Goal: Book appointment/travel/reservation

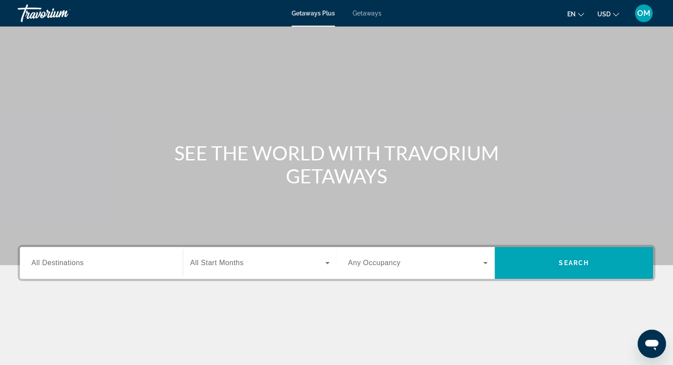
click at [370, 15] on span "Getaways" at bounding box center [366, 13] width 29 height 7
click at [98, 269] on div "Search widget" at bounding box center [101, 263] width 140 height 25
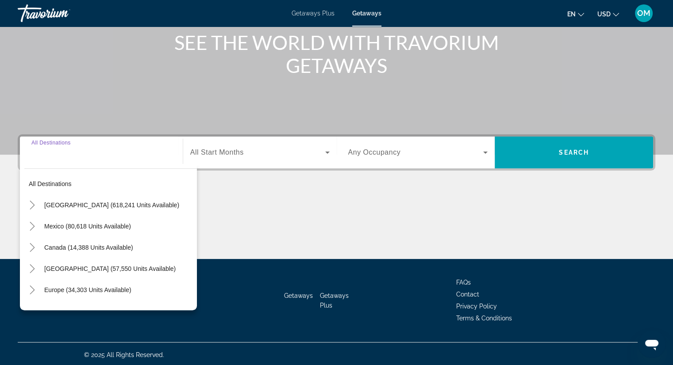
scroll to position [113, 0]
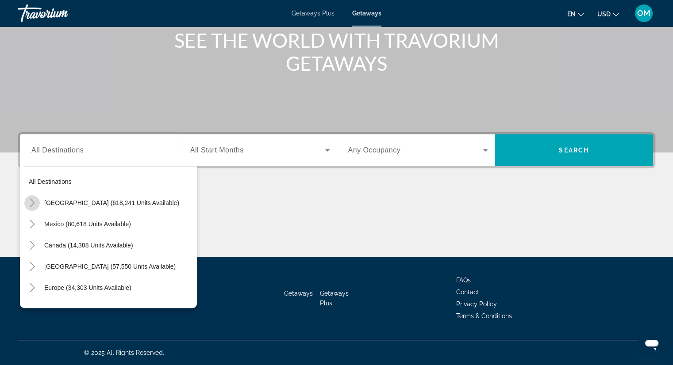
click at [32, 205] on icon "Toggle United States (618,241 units available)" at bounding box center [32, 203] width 9 height 9
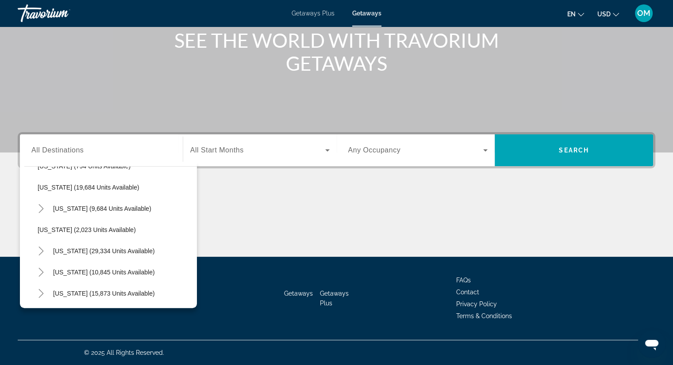
scroll to position [702, 0]
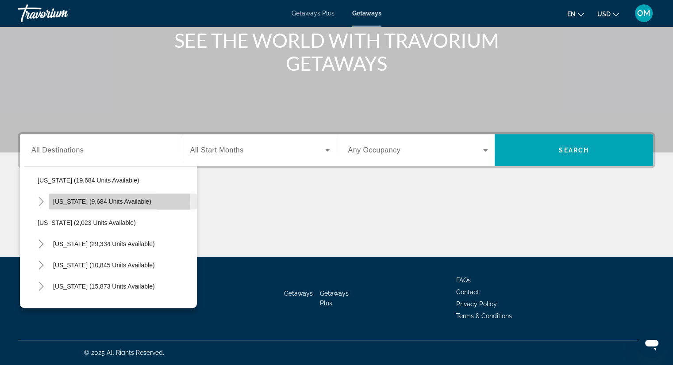
click at [61, 202] on span "[US_STATE] (9,684 units available)" at bounding box center [102, 201] width 98 height 7
type input "**********"
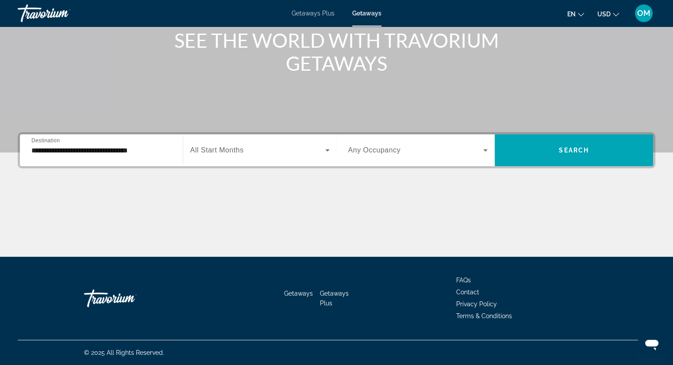
click at [215, 144] on div "Search widget" at bounding box center [259, 150] width 139 height 25
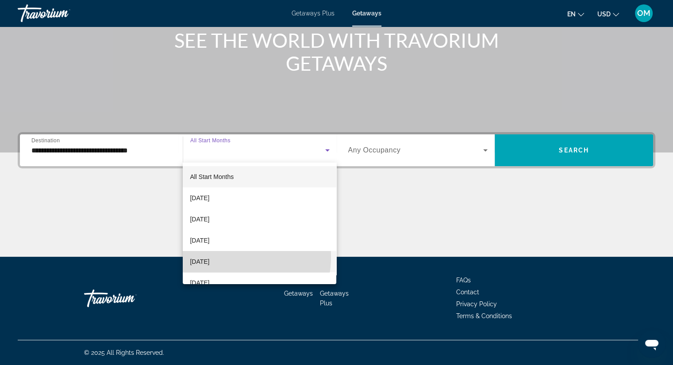
click at [209, 257] on span "[DATE]" at bounding box center [199, 261] width 19 height 11
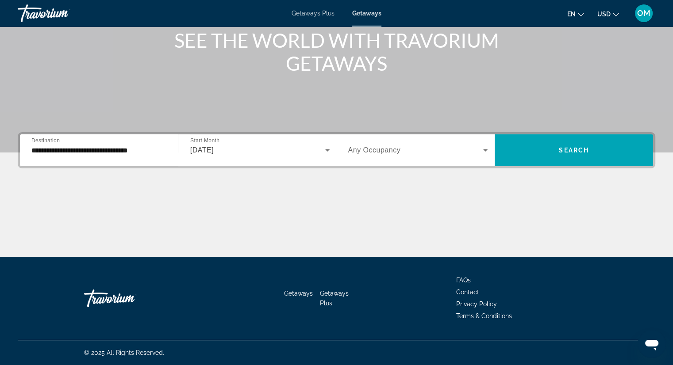
click at [423, 163] on div "Occupancy Any Occupancy" at bounding box center [418, 150] width 154 height 32
click at [466, 150] on span "Search widget" at bounding box center [415, 150] width 135 height 11
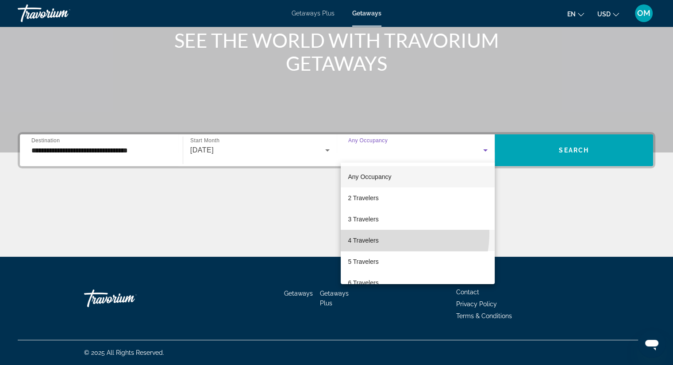
click at [379, 233] on mat-option "4 Travelers" at bounding box center [418, 240] width 154 height 21
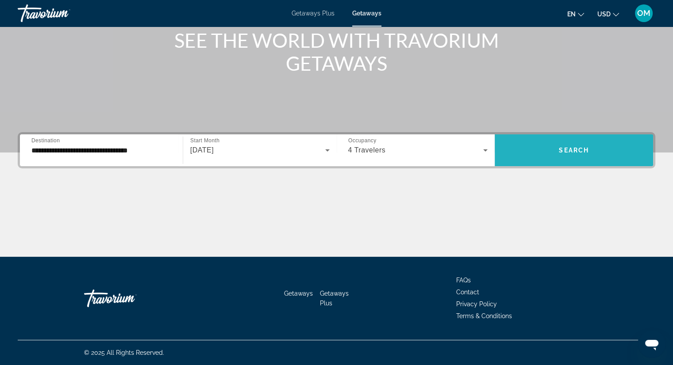
click at [547, 148] on span "Search widget" at bounding box center [573, 150] width 158 height 21
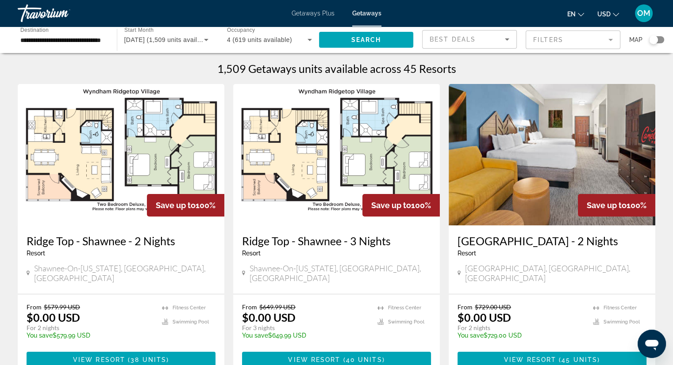
click at [571, 94] on img "Main content" at bounding box center [551, 155] width 207 height 142
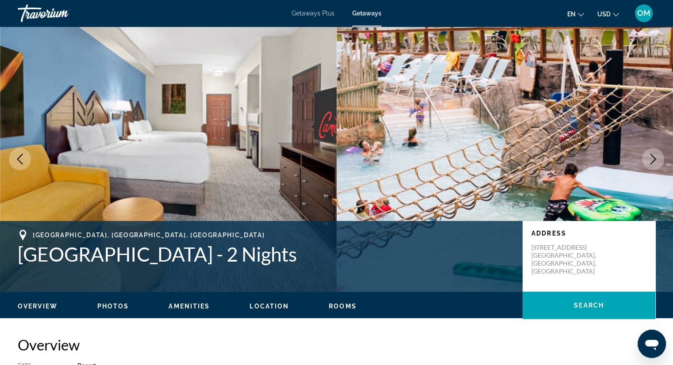
click at [656, 157] on icon "Next image" at bounding box center [652, 159] width 11 height 11
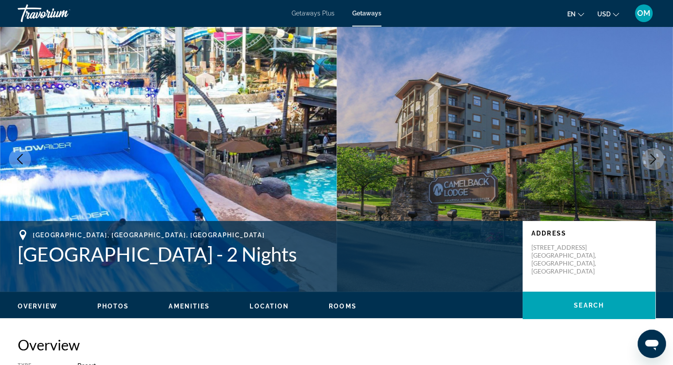
click at [656, 157] on icon "Next image" at bounding box center [652, 159] width 11 height 11
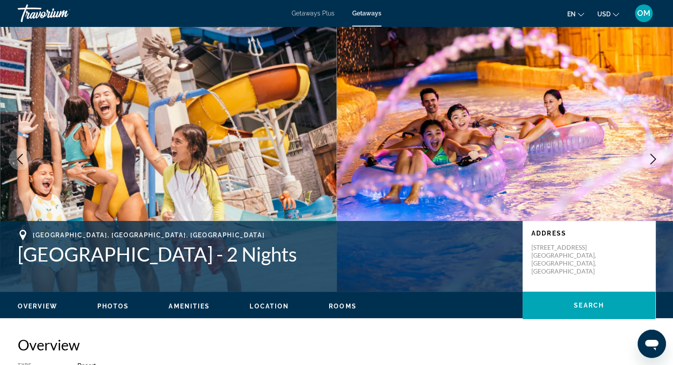
click at [656, 157] on icon "Next image" at bounding box center [652, 159] width 11 height 11
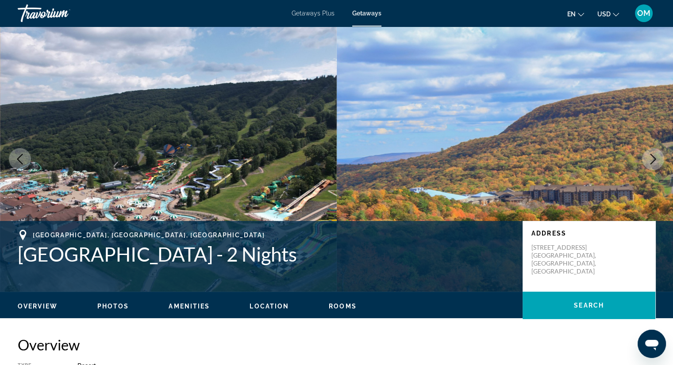
click at [656, 157] on icon "Next image" at bounding box center [652, 159] width 11 height 11
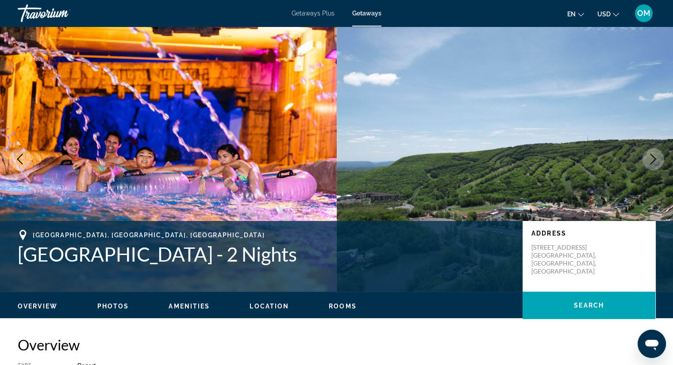
click at [656, 157] on icon "Next image" at bounding box center [652, 159] width 11 height 11
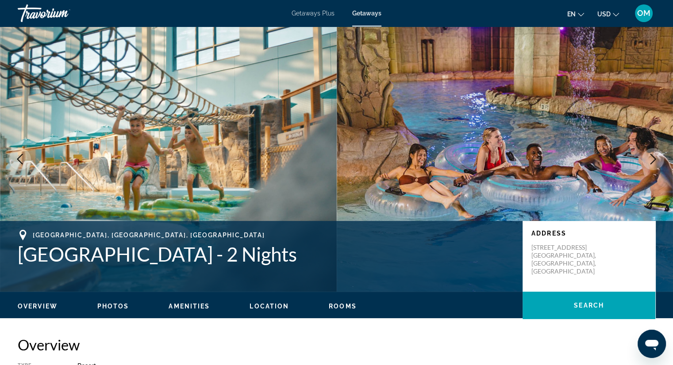
click at [656, 157] on icon "Next image" at bounding box center [652, 159] width 11 height 11
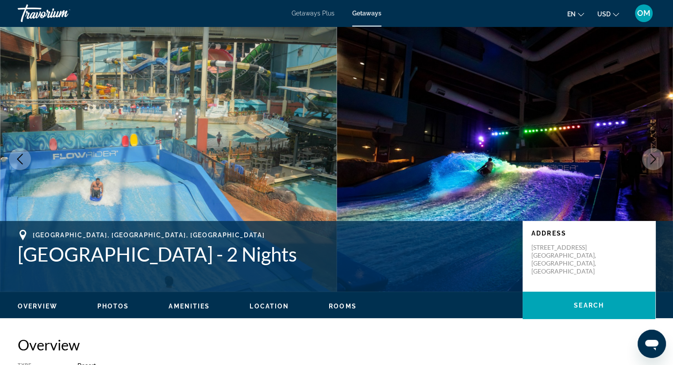
click at [656, 157] on icon "Next image" at bounding box center [652, 159] width 11 height 11
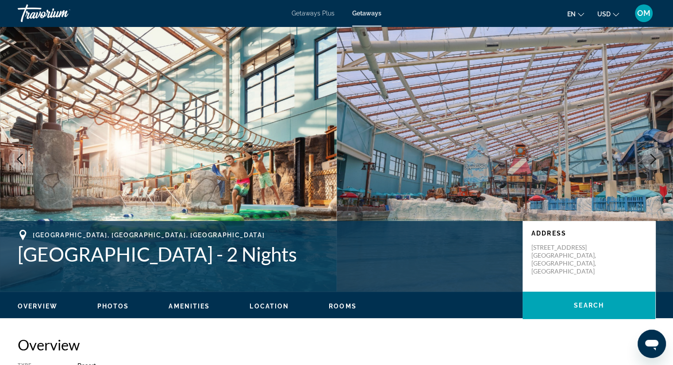
click at [656, 157] on icon "Next image" at bounding box center [652, 159] width 11 height 11
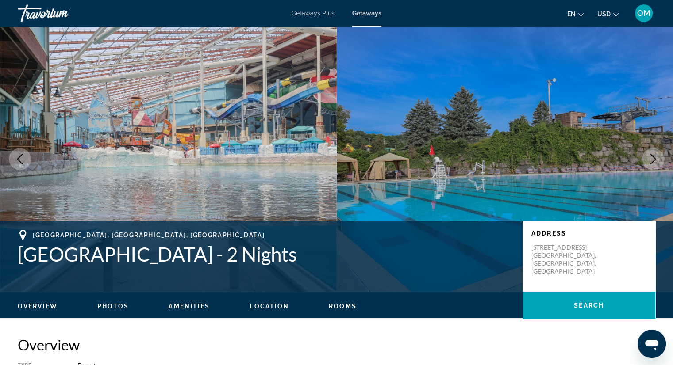
click at [656, 157] on icon "Next image" at bounding box center [652, 159] width 11 height 11
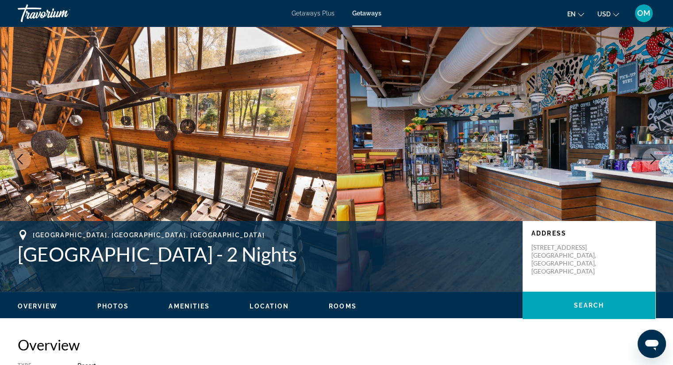
click at [656, 157] on icon "Next image" at bounding box center [652, 159] width 11 height 11
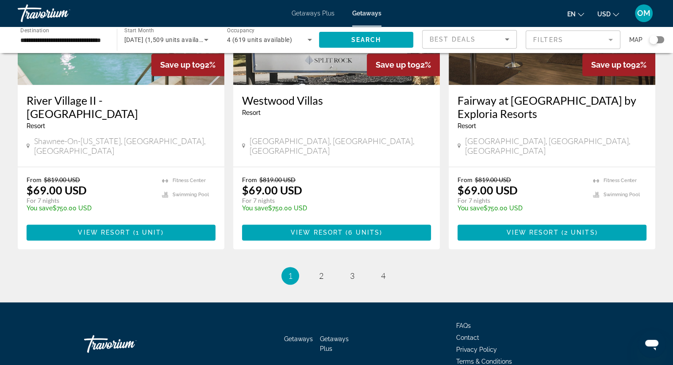
scroll to position [1105, 0]
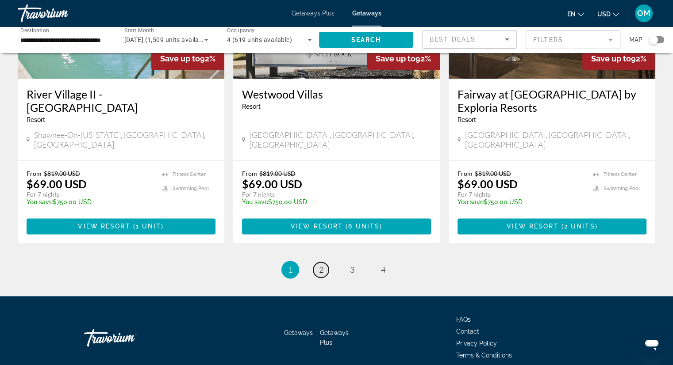
click at [320, 265] on span "2" at bounding box center [321, 270] width 4 height 10
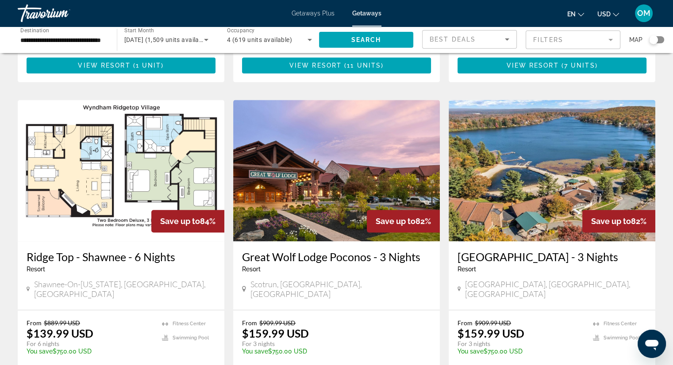
scroll to position [619, 0]
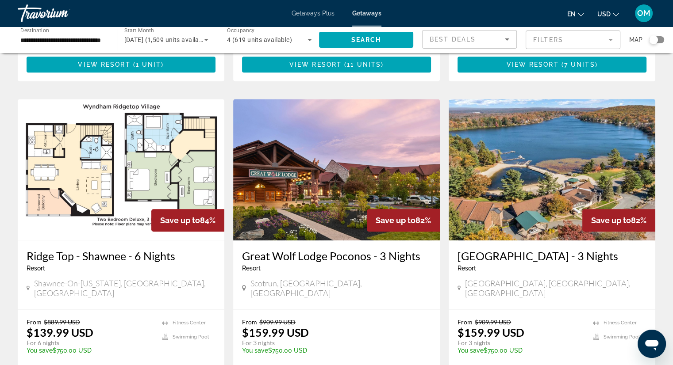
click at [354, 126] on img "Main content" at bounding box center [336, 170] width 207 height 142
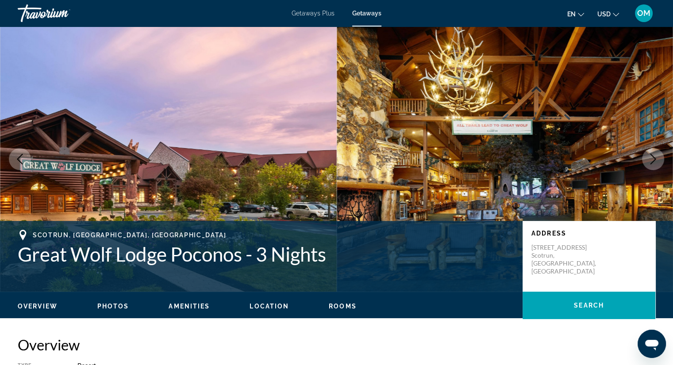
click at [658, 158] on button "Next image" at bounding box center [653, 159] width 22 height 22
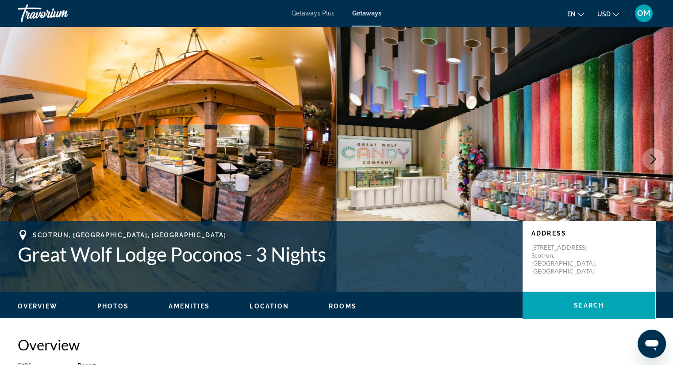
click at [658, 158] on button "Next image" at bounding box center [653, 159] width 22 height 22
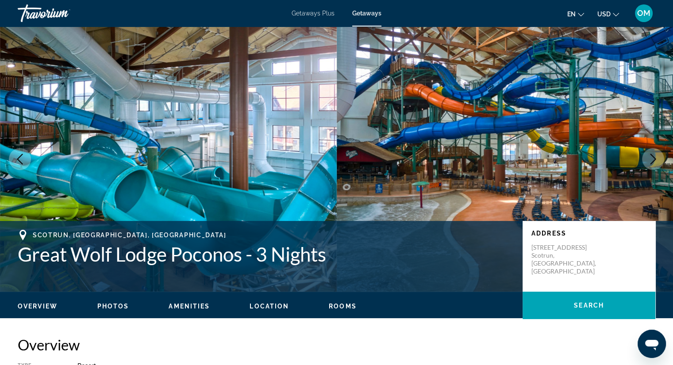
click at [658, 158] on button "Next image" at bounding box center [653, 159] width 22 height 22
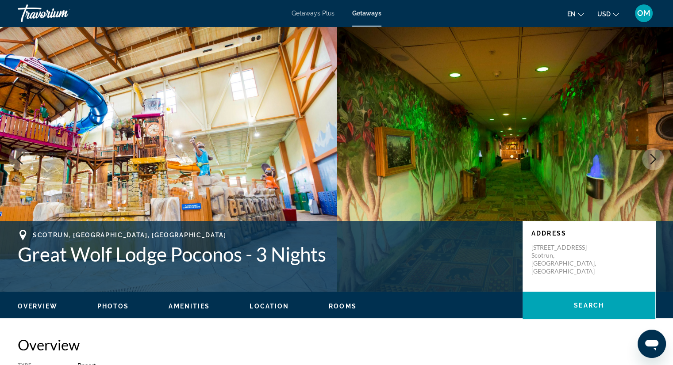
click at [658, 158] on button "Next image" at bounding box center [653, 159] width 22 height 22
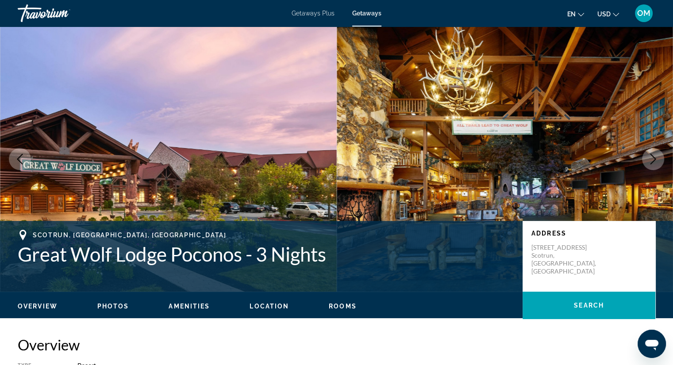
click at [658, 158] on button "Next image" at bounding box center [653, 159] width 22 height 22
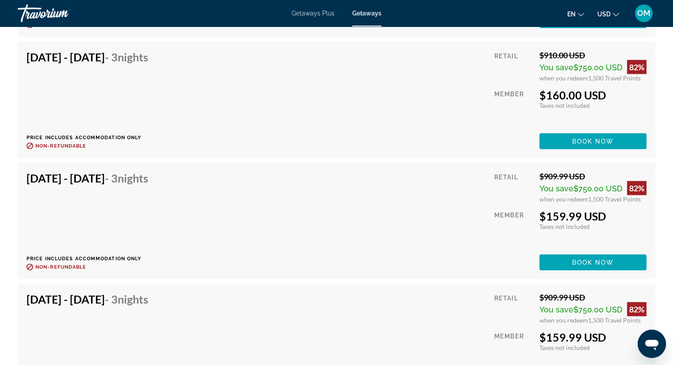
scroll to position [1870, 0]
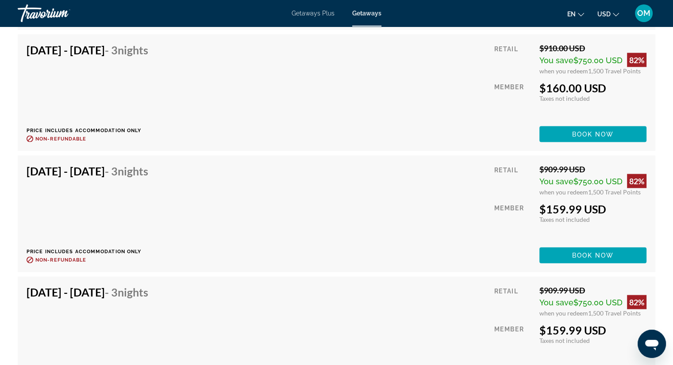
click at [415, 108] on div "[DATE] - [DATE] - 3 Nights Price includes accommodation only Refundable until :…" at bounding box center [337, 92] width 620 height 99
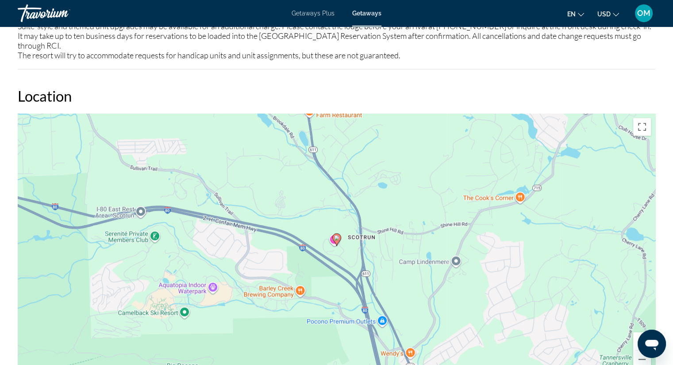
scroll to position [62, 0]
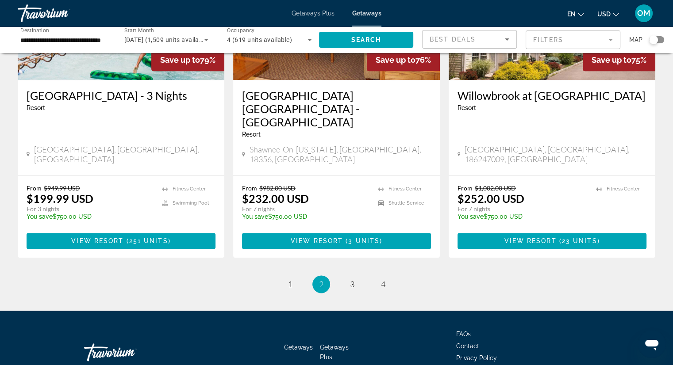
scroll to position [1091, 0]
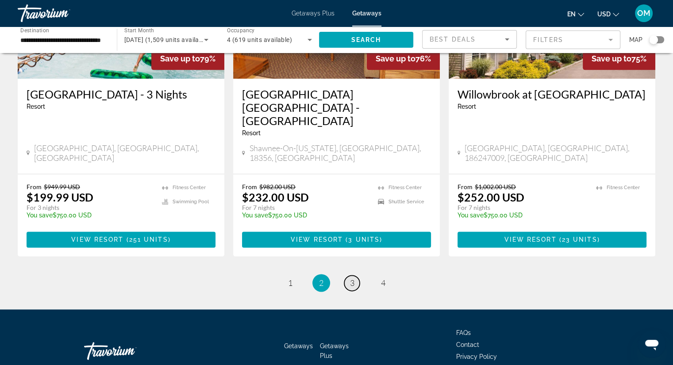
click at [356, 275] on link "page 3" at bounding box center [351, 282] width 15 height 15
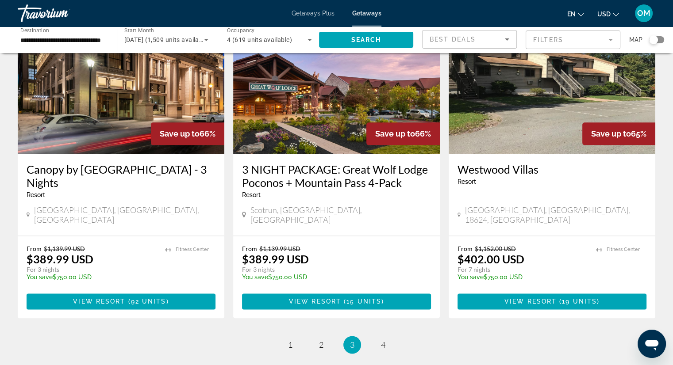
scroll to position [1105, 0]
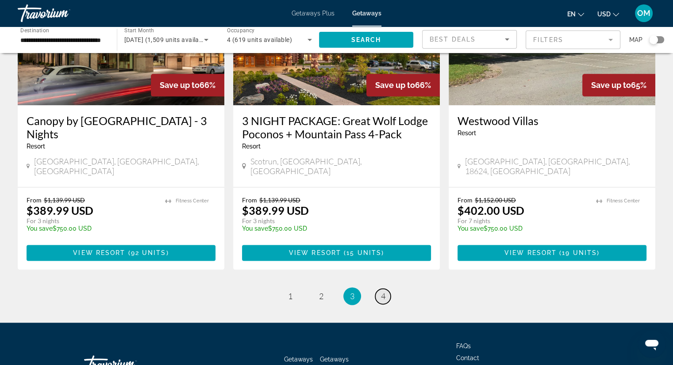
click at [385, 291] on span "4" at bounding box center [383, 296] width 4 height 10
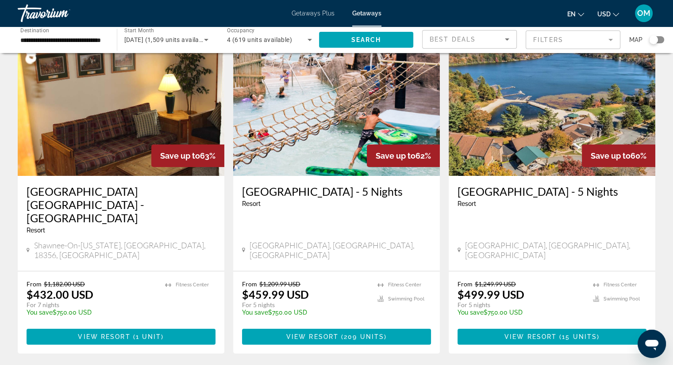
scroll to position [55, 0]
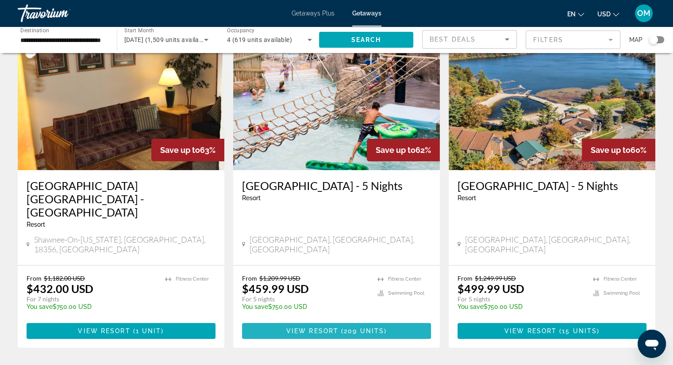
click at [355, 321] on span "Main content" at bounding box center [336, 331] width 189 height 21
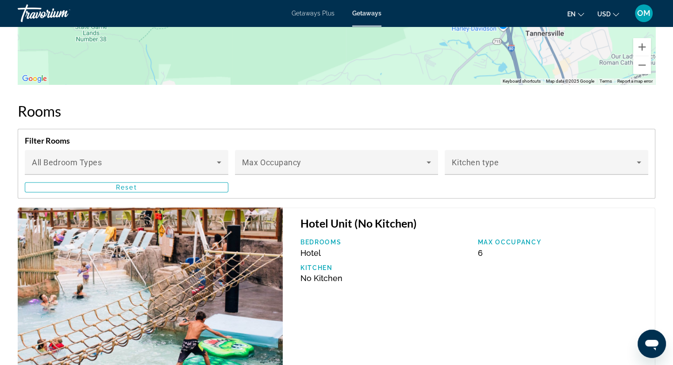
scroll to position [990, 0]
